Goal: Information Seeking & Learning: Learn about a topic

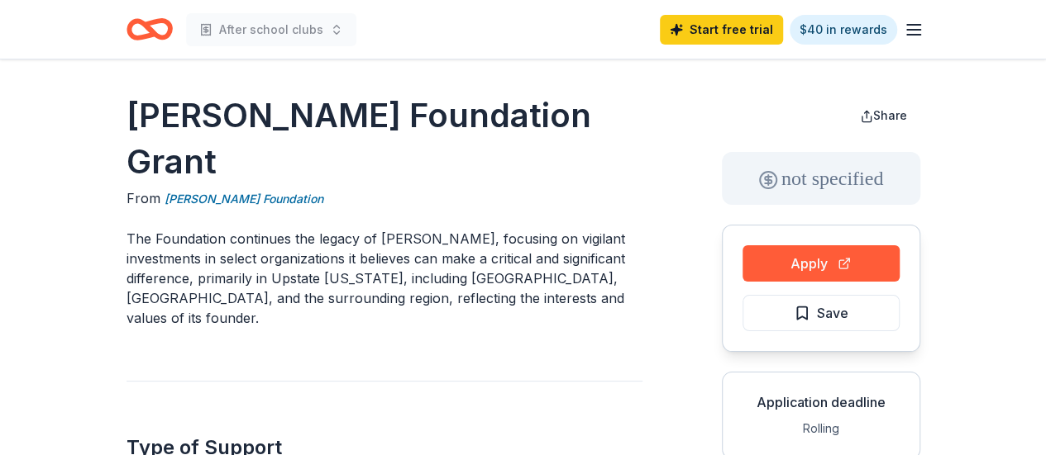
click at [159, 22] on icon "Home" at bounding box center [157, 29] width 26 height 17
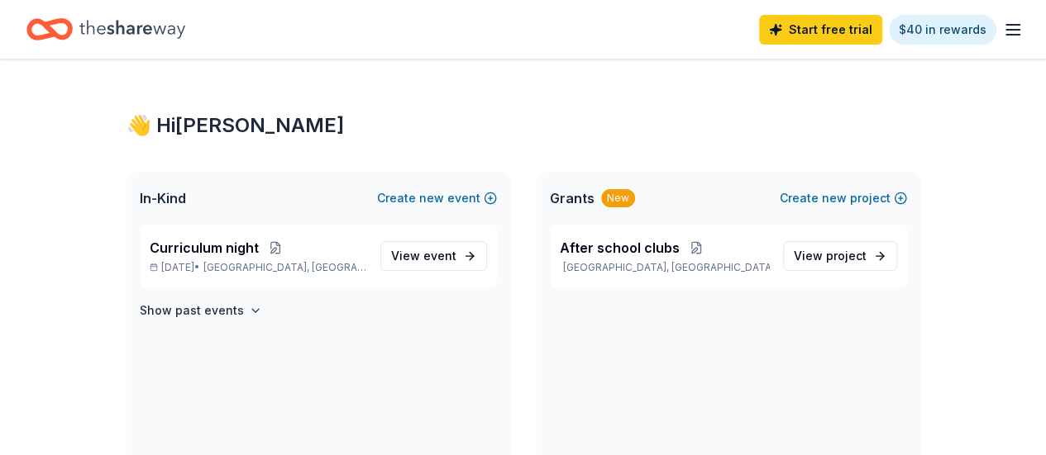
click at [327, 32] on div "Start free trial $40 in rewards" at bounding box center [522, 29] width 993 height 39
click at [486, 199] on button "Create new event" at bounding box center [437, 198] width 120 height 20
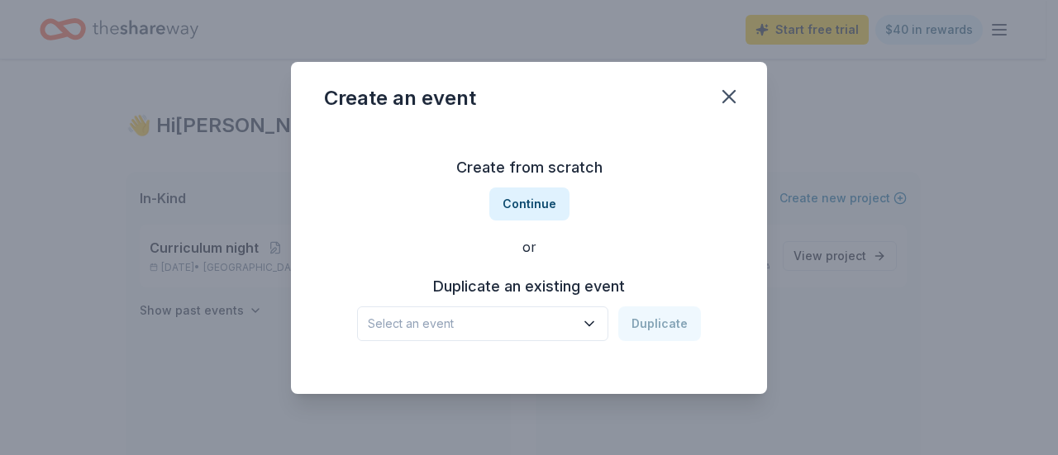
click at [555, 329] on span "Select an event" at bounding box center [471, 324] width 207 height 20
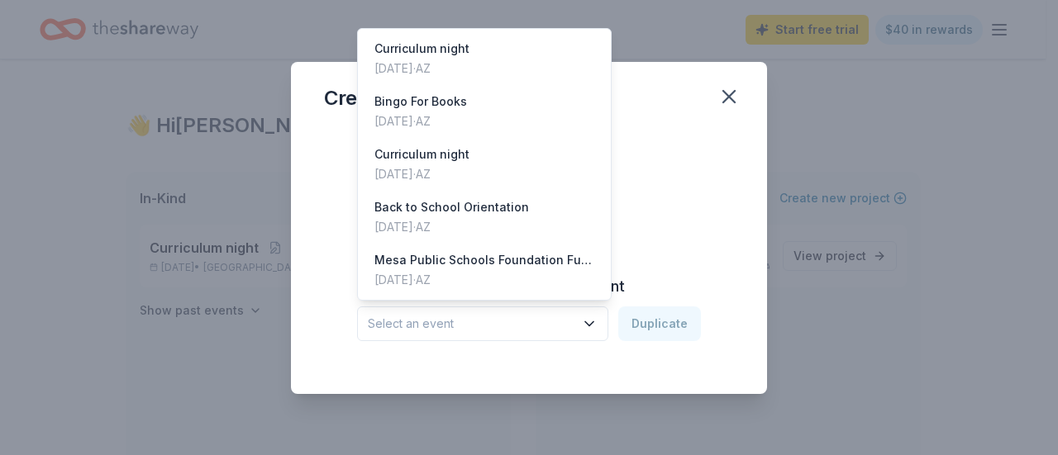
click at [723, 100] on div "Create an event Create from scratch Continue or Duplicate an existing event Sel…" at bounding box center [529, 228] width 476 height 332
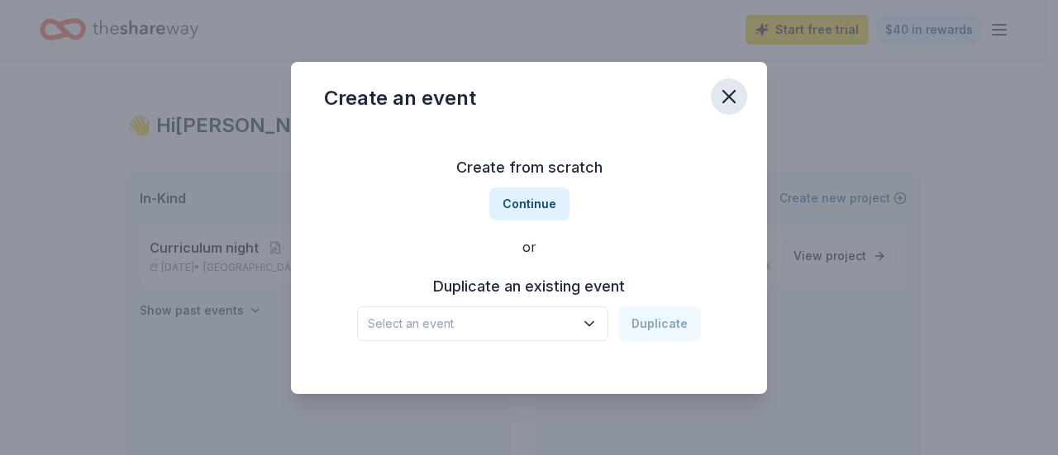
click at [727, 93] on icon "button" at bounding box center [728, 96] width 23 height 23
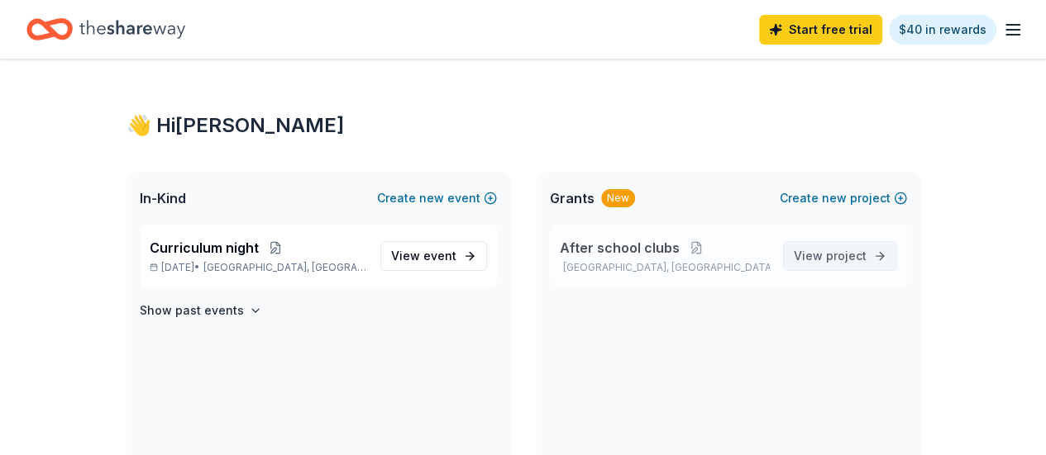
click at [855, 261] on span "project" at bounding box center [846, 256] width 41 height 14
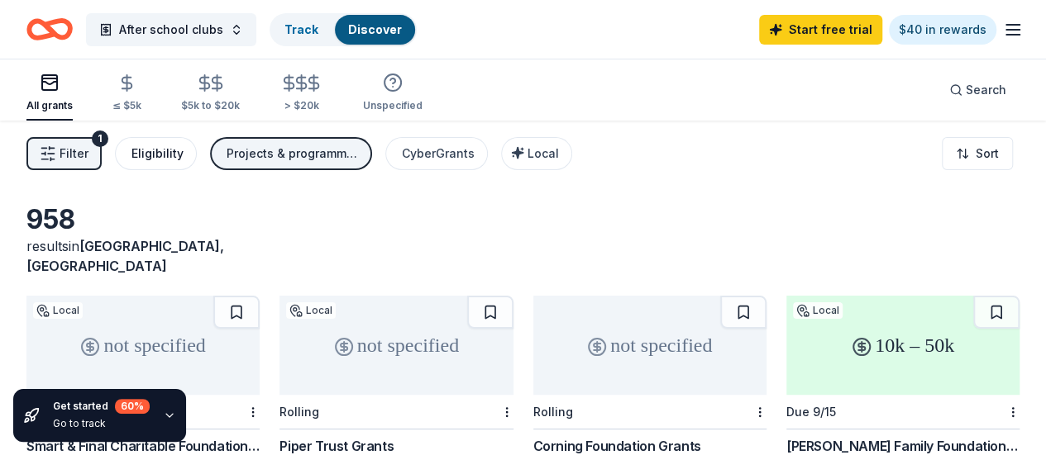
click at [158, 147] on div "Eligibility" at bounding box center [157, 154] width 52 height 20
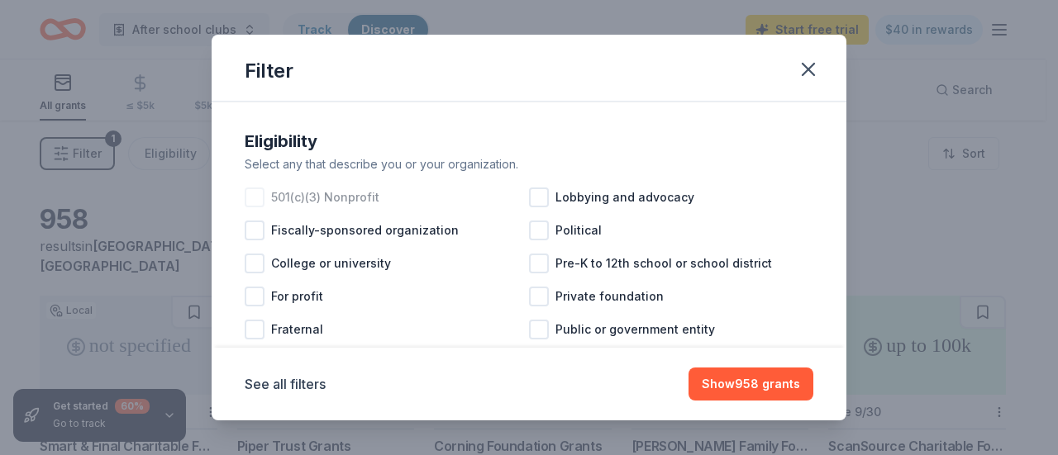
click at [249, 189] on div at bounding box center [255, 198] width 20 height 20
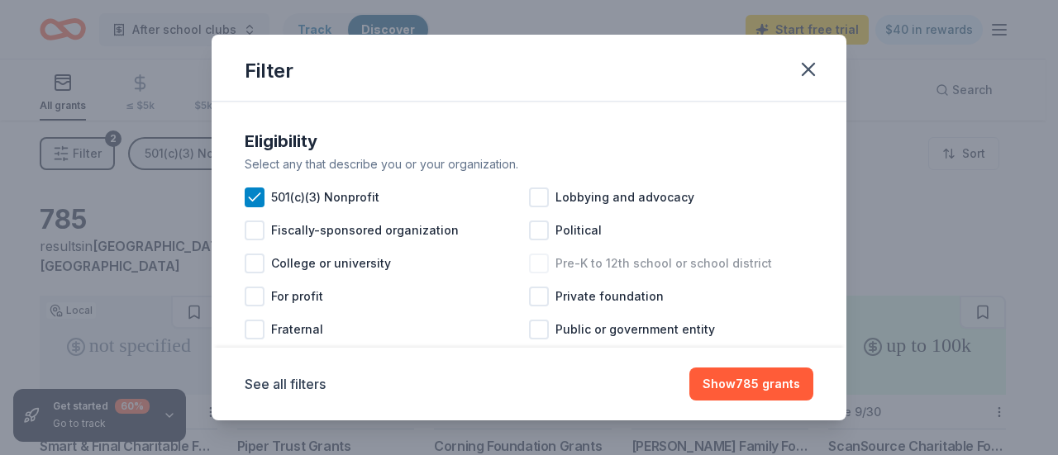
click at [540, 260] on div at bounding box center [539, 264] width 20 height 20
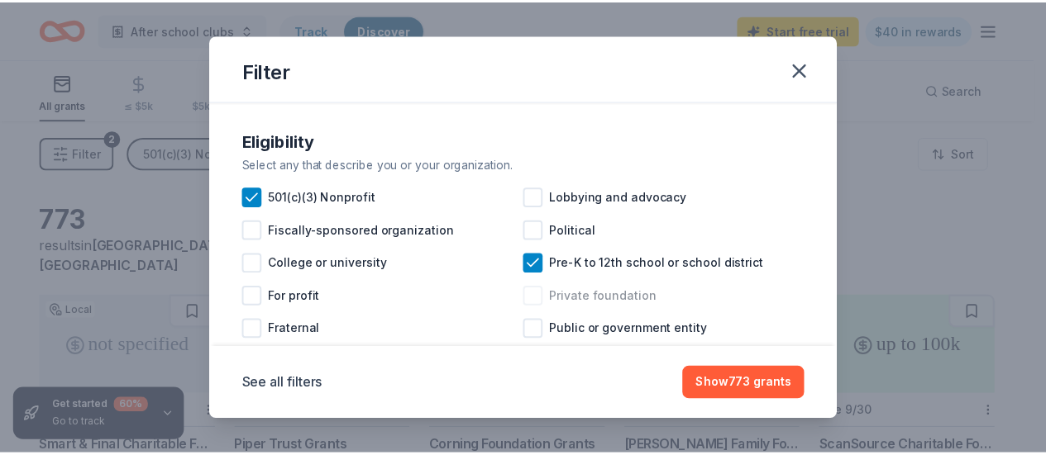
scroll to position [136, 0]
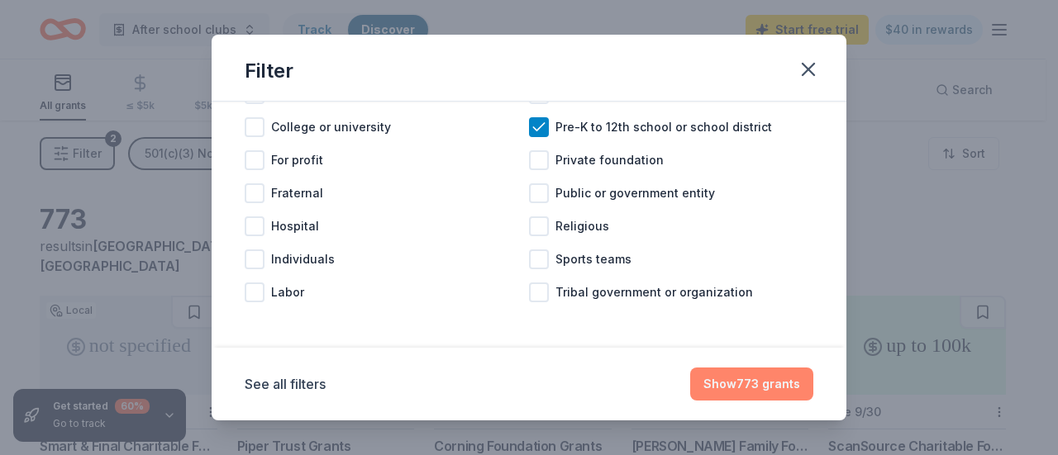
click at [759, 378] on button "Show 773 grants" at bounding box center [751, 384] width 123 height 33
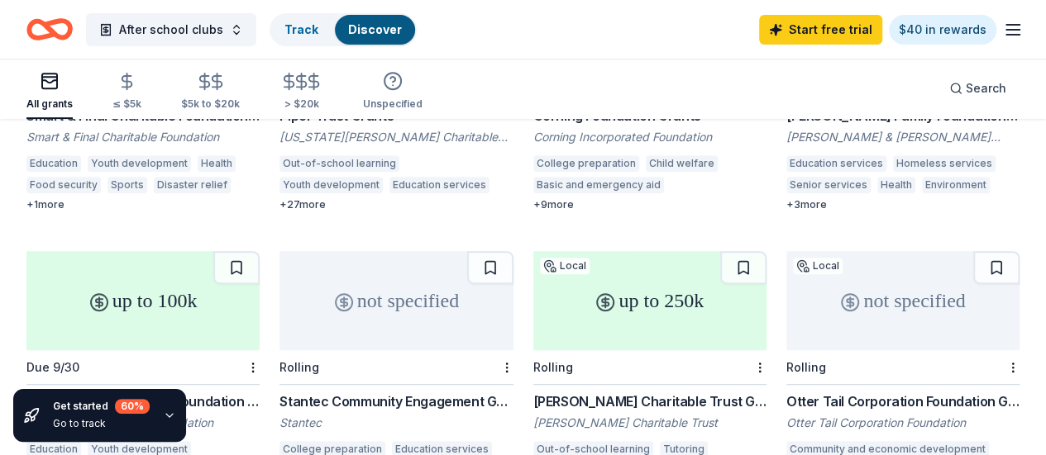
scroll to position [165, 0]
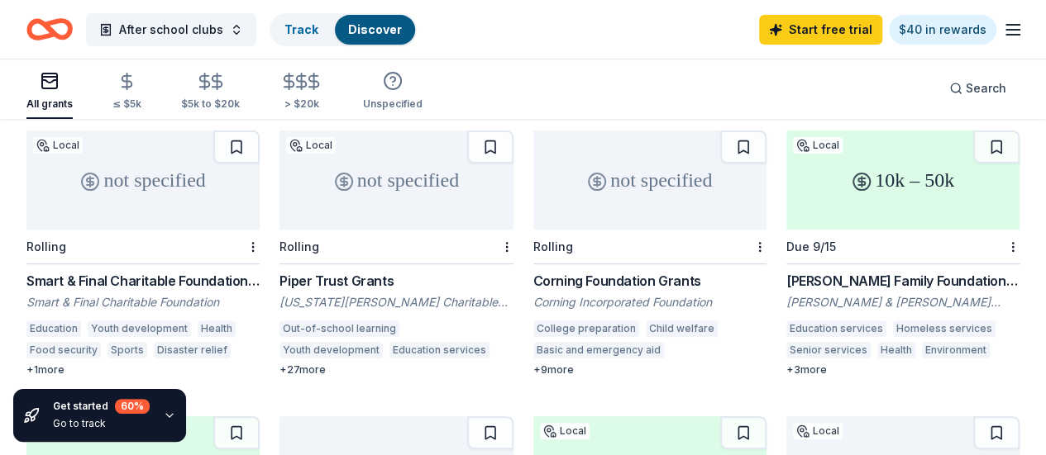
click at [176, 230] on div "Rolling" at bounding box center [142, 247] width 233 height 35
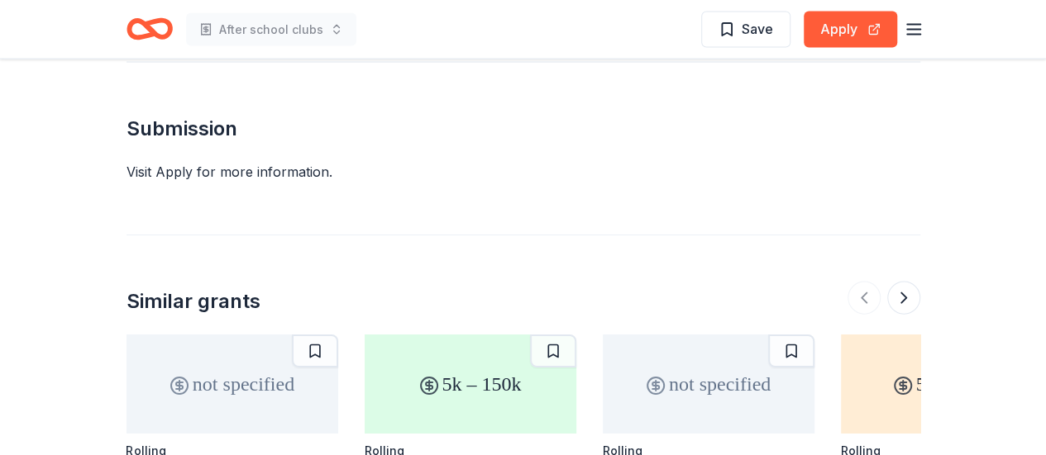
scroll to position [1984, 0]
